Goal: Task Accomplishment & Management: Complete application form

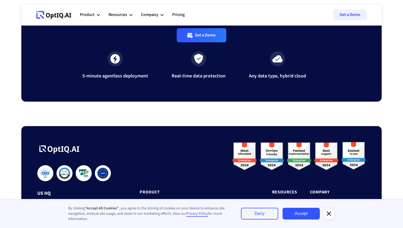
scroll to position [1768, 0]
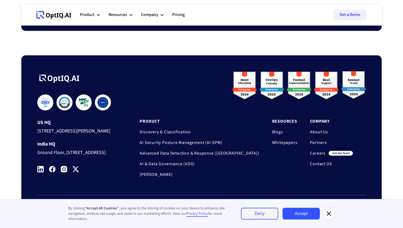
click at [317, 151] on link "Careers" at bounding box center [317, 153] width 15 height 5
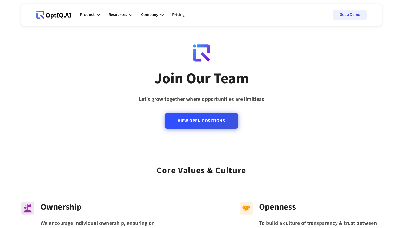
click at [205, 121] on link "View Open Positions" at bounding box center [201, 121] width 73 height 16
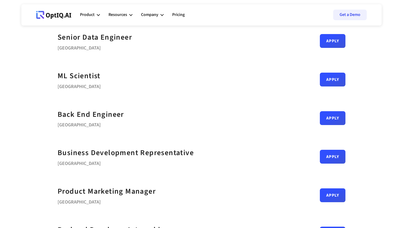
scroll to position [82, 0]
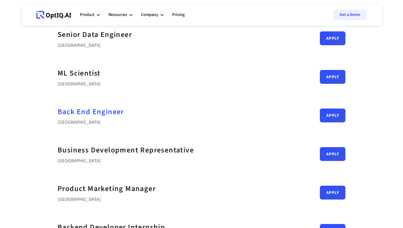
click at [111, 113] on div "Back End Engineer" at bounding box center [91, 112] width 66 height 12
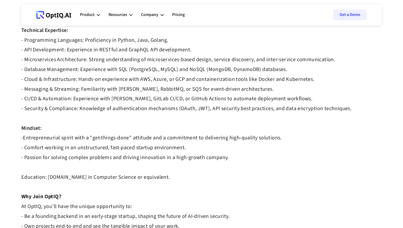
scroll to position [370, 0]
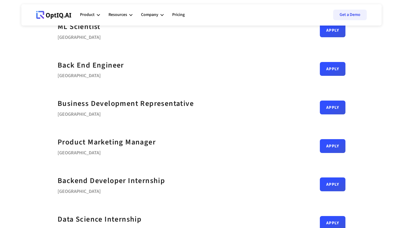
scroll to position [149, 0]
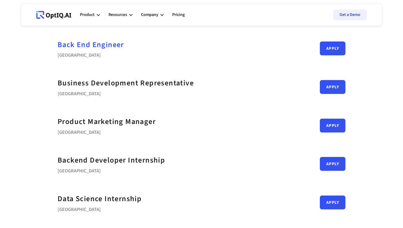
click at [92, 47] on div "Back End Engineer" at bounding box center [91, 45] width 66 height 12
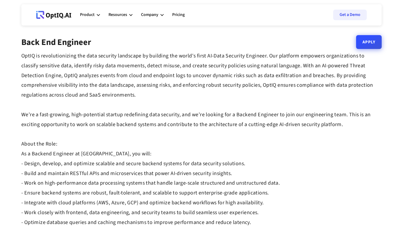
click at [372, 46] on link "Apply" at bounding box center [369, 42] width 26 height 14
